Goal: Task Accomplishment & Management: Manage account settings

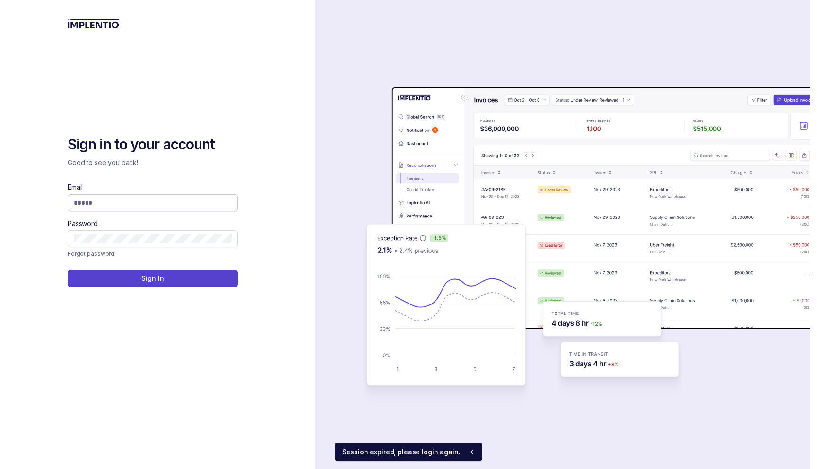
click at [185, 203] on input "Email" at bounding box center [153, 202] width 158 height 9
type input "**********"
